Goal: Task Accomplishment & Management: Manage account settings

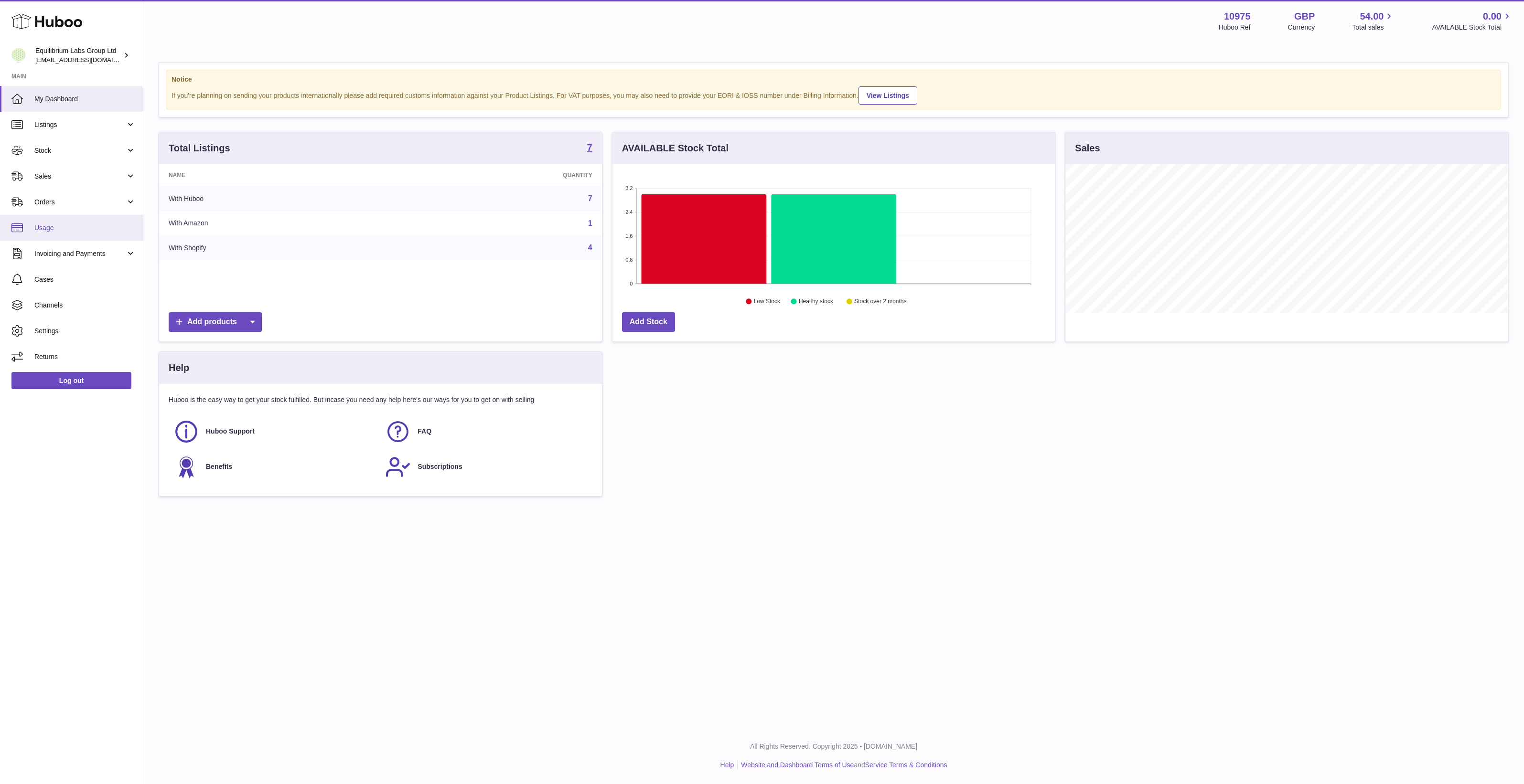
scroll to position [148, 443]
click at [63, 307] on span "Channels" at bounding box center [85, 305] width 101 height 9
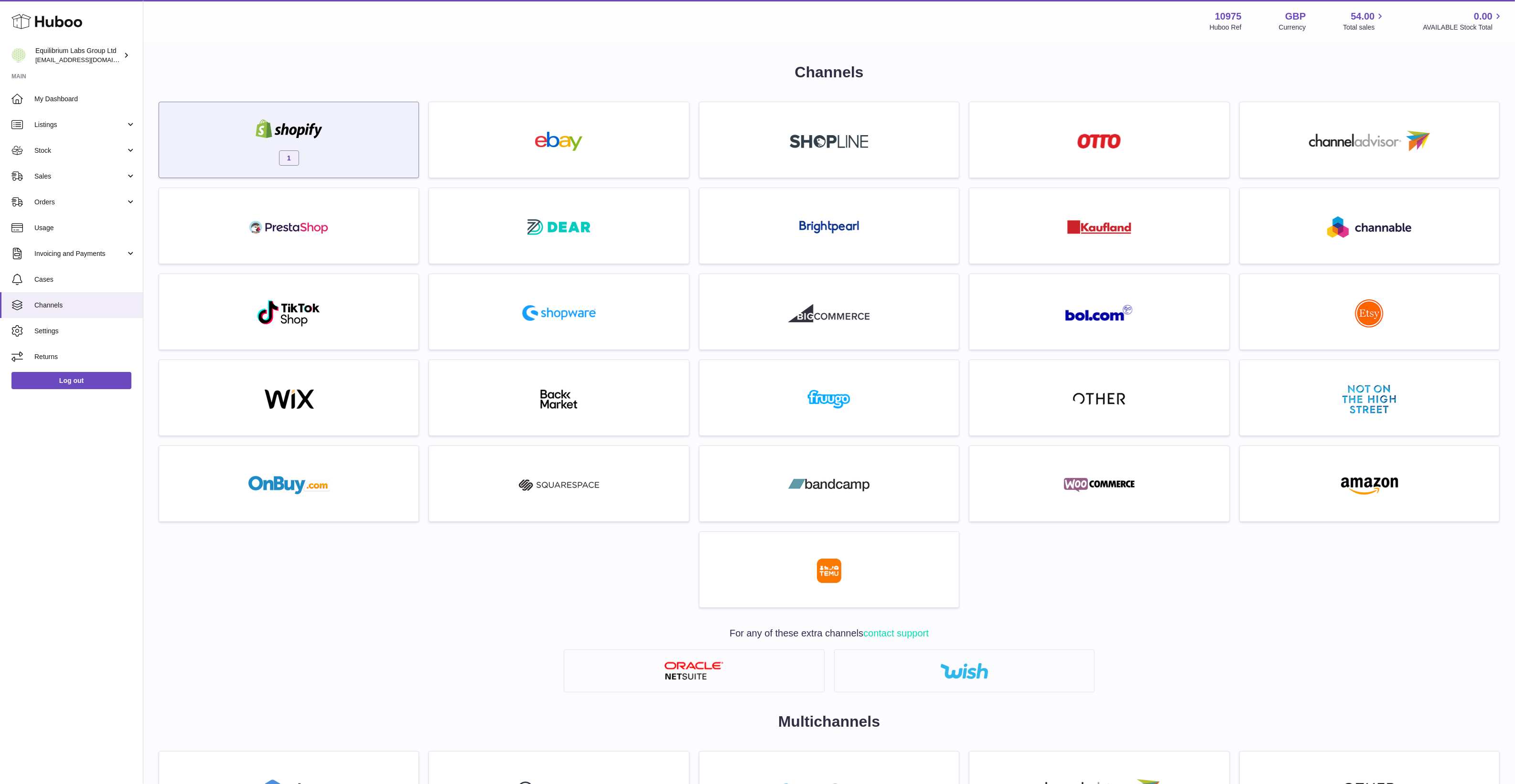
click at [350, 130] on div "1" at bounding box center [289, 142] width 250 height 61
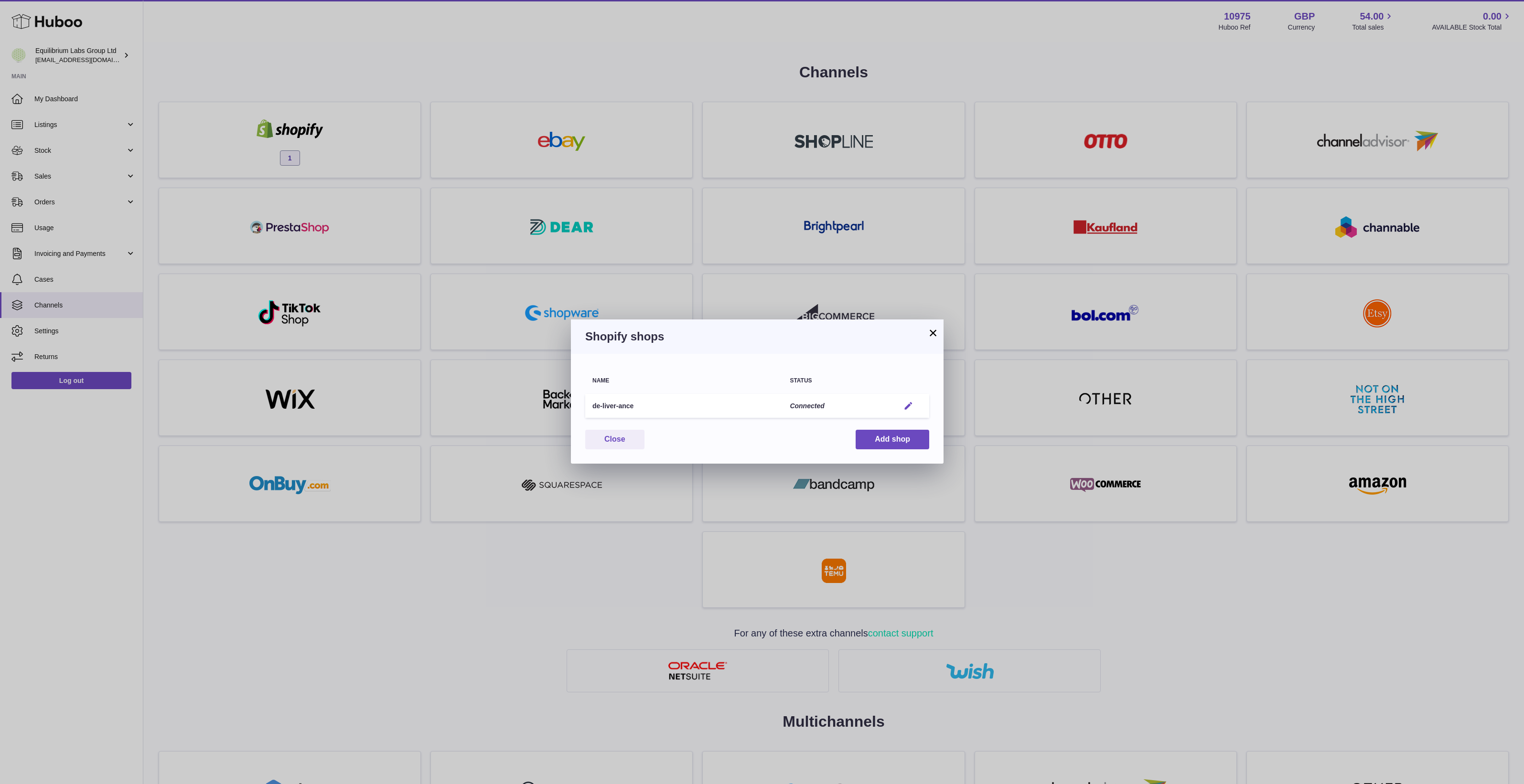
click at [913, 404] on em "button" at bounding box center [908, 406] width 10 height 10
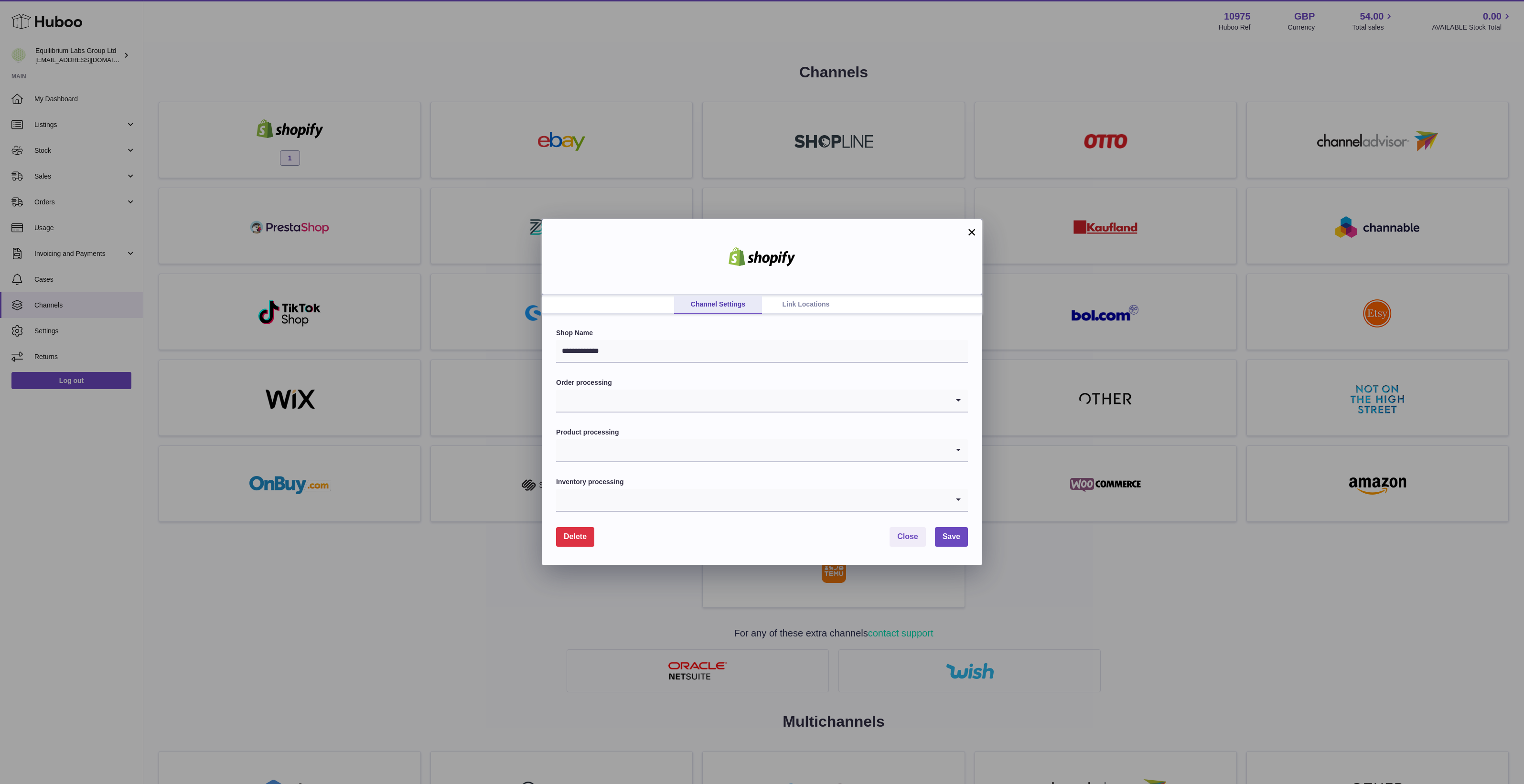
click at [825, 291] on div at bounding box center [762, 257] width 441 height 76
click at [811, 302] on link "Link Locations" at bounding box center [806, 304] width 88 height 18
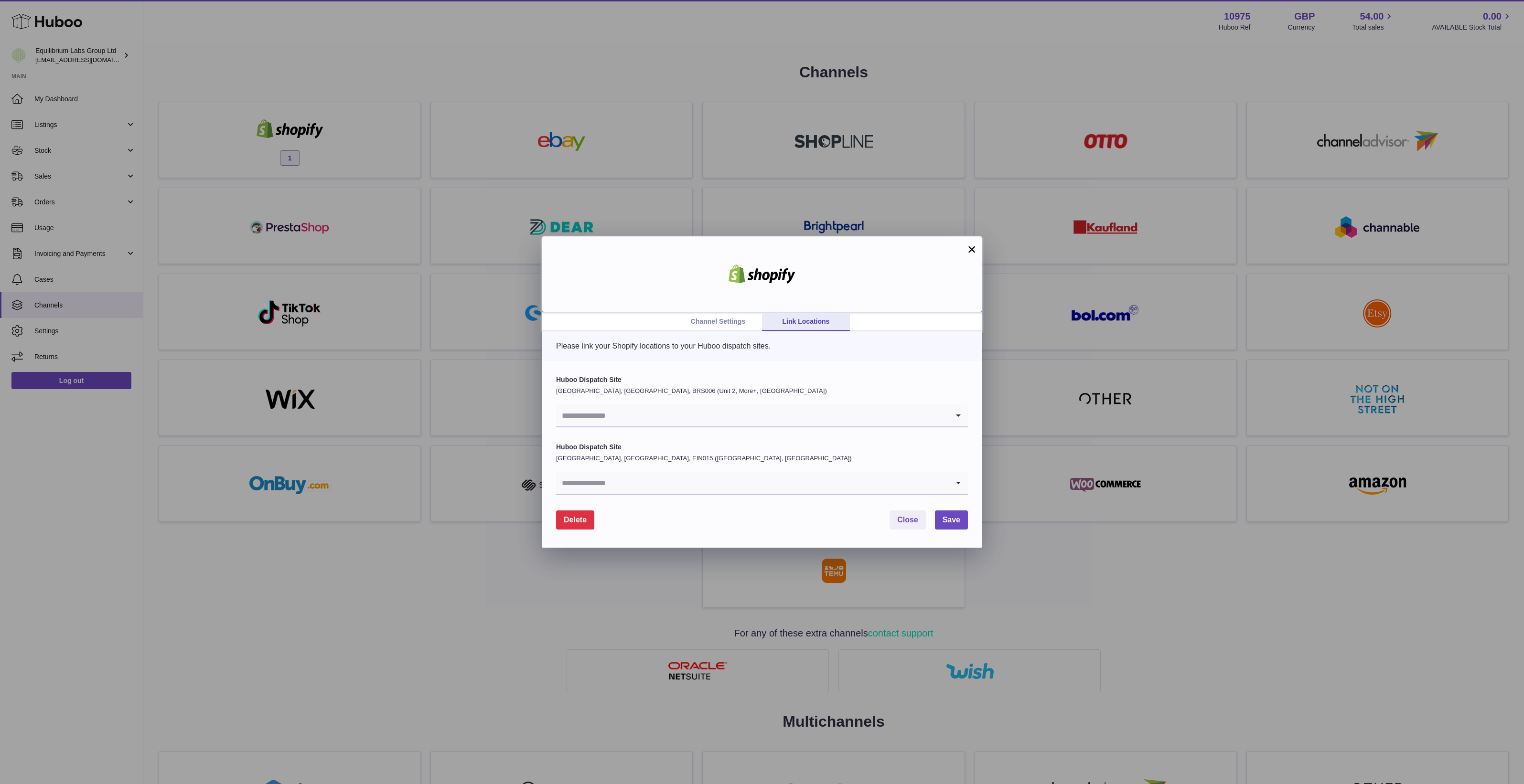
drag, startPoint x: 642, startPoint y: 277, endPoint x: 641, endPoint y: 302, distance: 25.0
click at [612, 278] on div at bounding box center [762, 274] width 441 height 76
click at [728, 331] on div "Please link your Shopify locations to your Huboo dispatch sites." at bounding box center [762, 346] width 441 height 30
click at [728, 321] on link "Channel Settings" at bounding box center [718, 322] width 88 height 18
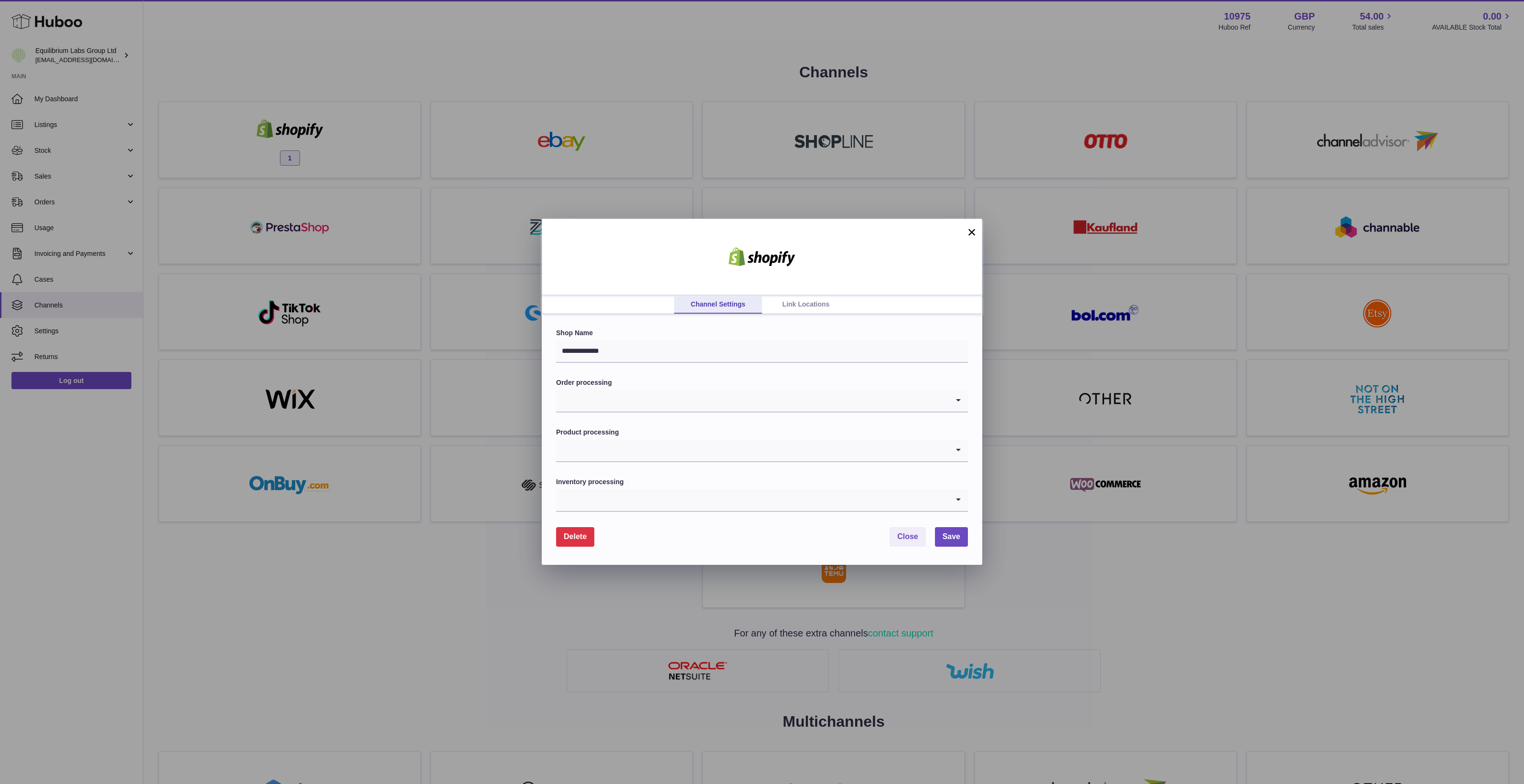
click at [813, 297] on link "Link Locations" at bounding box center [806, 304] width 88 height 18
